Goal: Complete application form

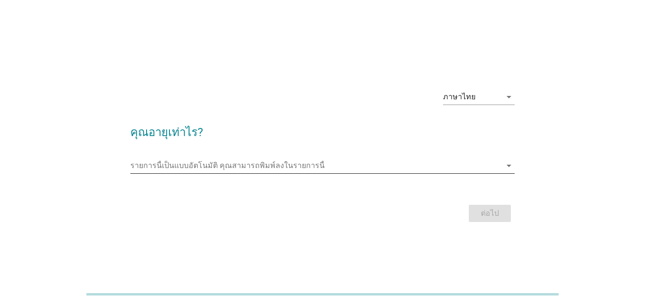
click at [225, 163] on input "รายการนี้เป็นแบบอัตโนมัติ คุณสามารถพิมพ์ลงในรายการนี้" at bounding box center [315, 165] width 371 height 15
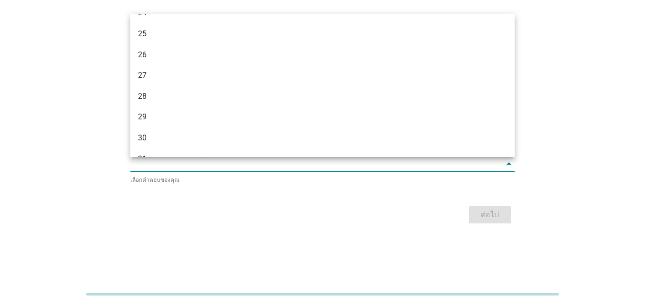
scroll to position [143, 0]
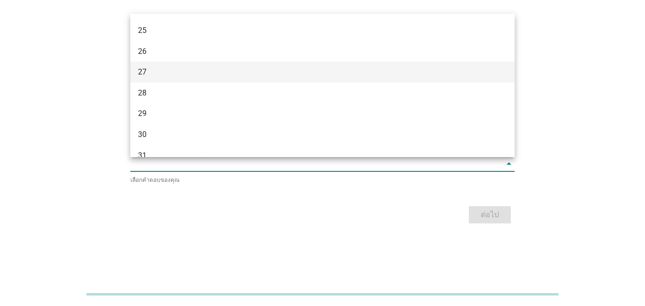
click at [161, 73] on div "27" at bounding box center [307, 71] width 339 height 11
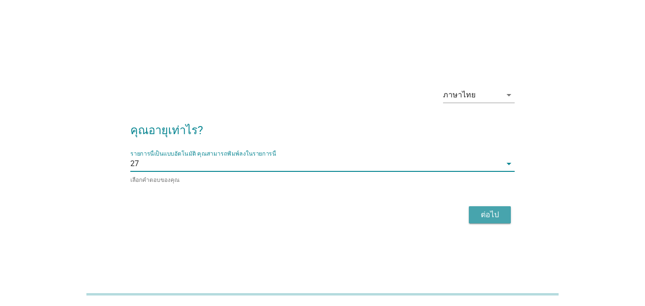
click at [502, 216] on div "ต่อไป" at bounding box center [490, 214] width 27 height 11
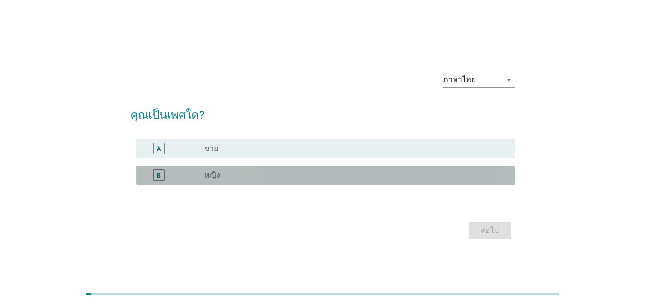
click at [288, 177] on div "radio_button_unchecked หญิง" at bounding box center [351, 176] width 295 height 10
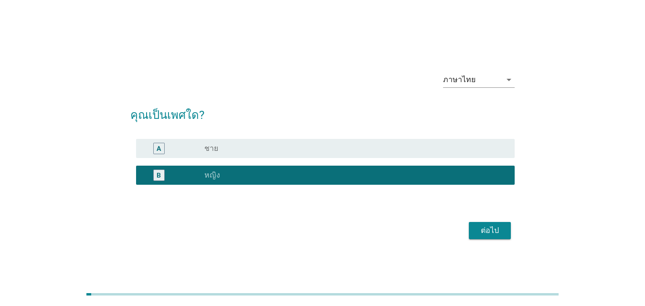
click at [483, 226] on div "ต่อไป" at bounding box center [490, 230] width 27 height 11
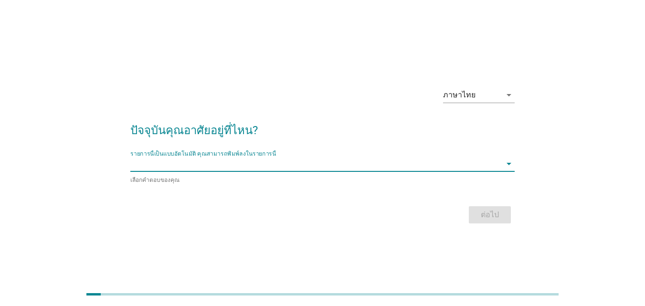
click at [200, 163] on input "รายการนี้เป็นแบบอัตโนมัติ คุณสามารถพิมพ์ลงในรายการนี้" at bounding box center [315, 163] width 371 height 15
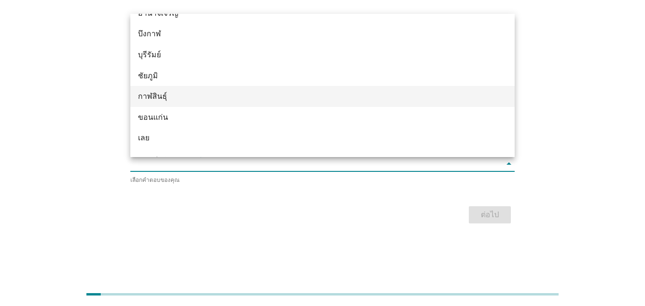
scroll to position [0, 0]
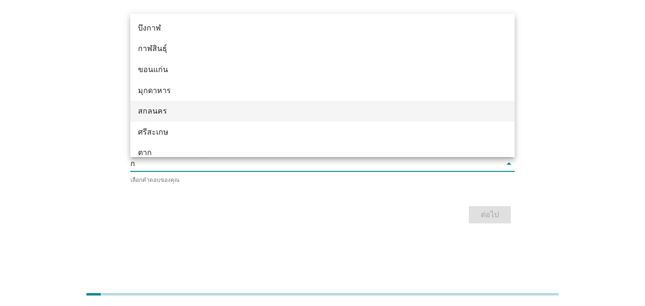
type input "กร"
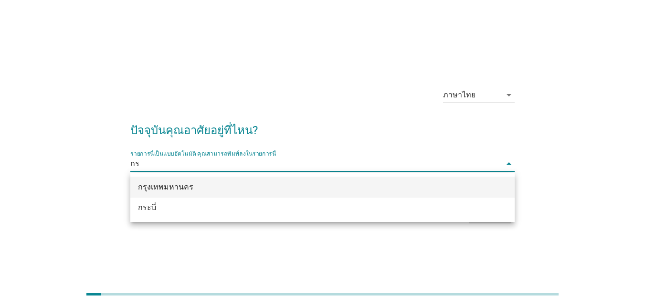
click at [181, 189] on div "กรุงเทพมหานคร" at bounding box center [307, 187] width 339 height 11
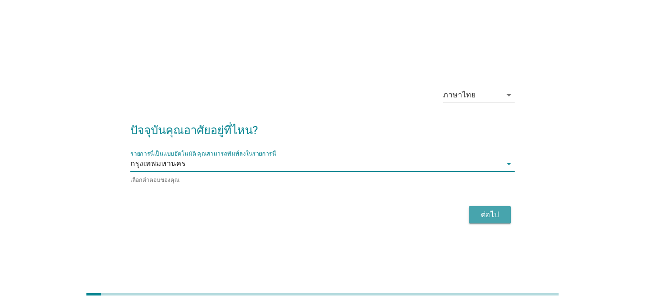
click at [494, 210] on div "ต่อไป" at bounding box center [490, 214] width 27 height 11
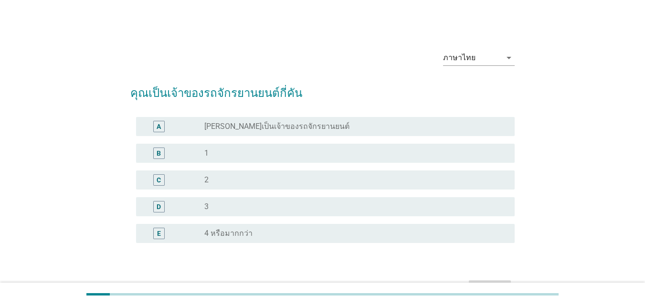
click at [307, 127] on div "radio_button_unchecked [PERSON_NAME]เป็นเจ้าของรถจักรยานยนต์" at bounding box center [351, 127] width 295 height 10
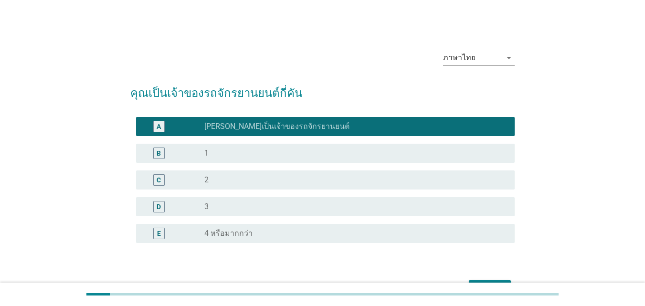
scroll to position [60, 0]
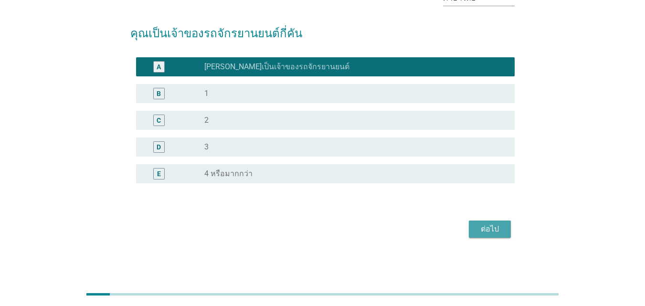
click at [482, 230] on div "ต่อไป" at bounding box center [490, 229] width 27 height 11
